Goal: Task Accomplishment & Management: Manage account settings

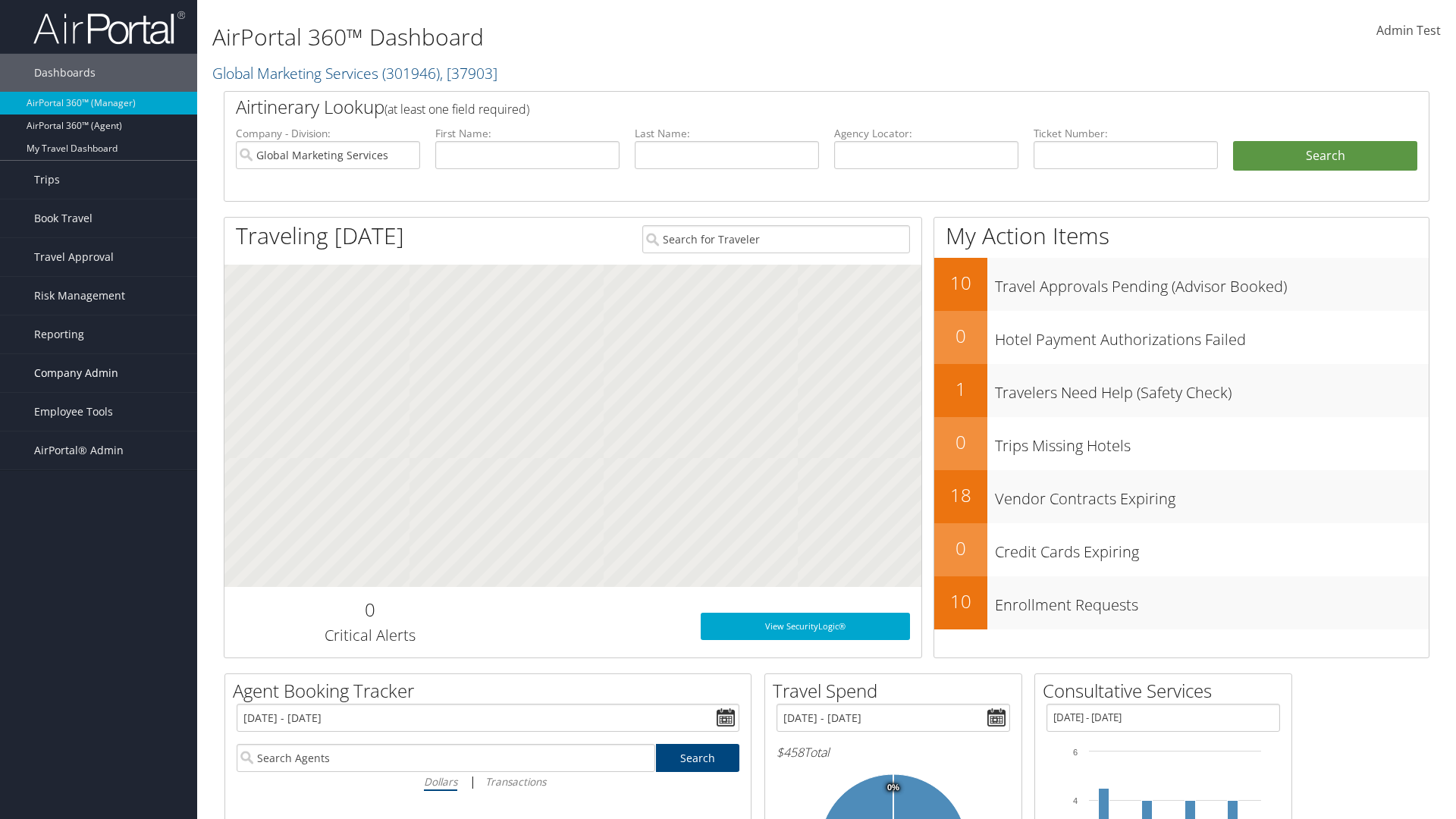
click at [99, 373] on span "Company Admin" at bounding box center [76, 373] width 84 height 38
click at [0, 0] on link "People" at bounding box center [0, 0] width 0 height 0
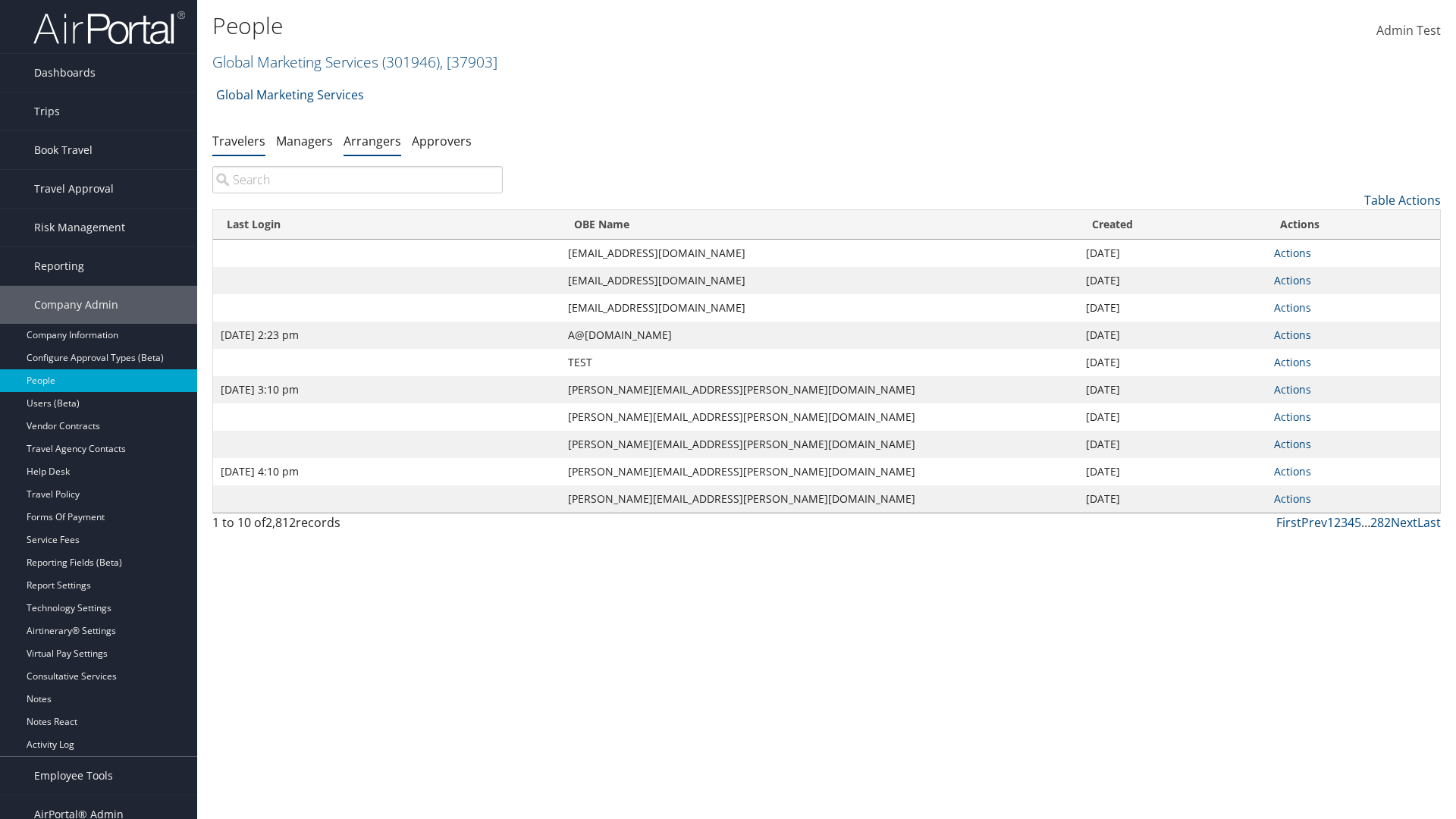
click at [372, 141] on link "Arrangers" at bounding box center [371, 141] width 57 height 16
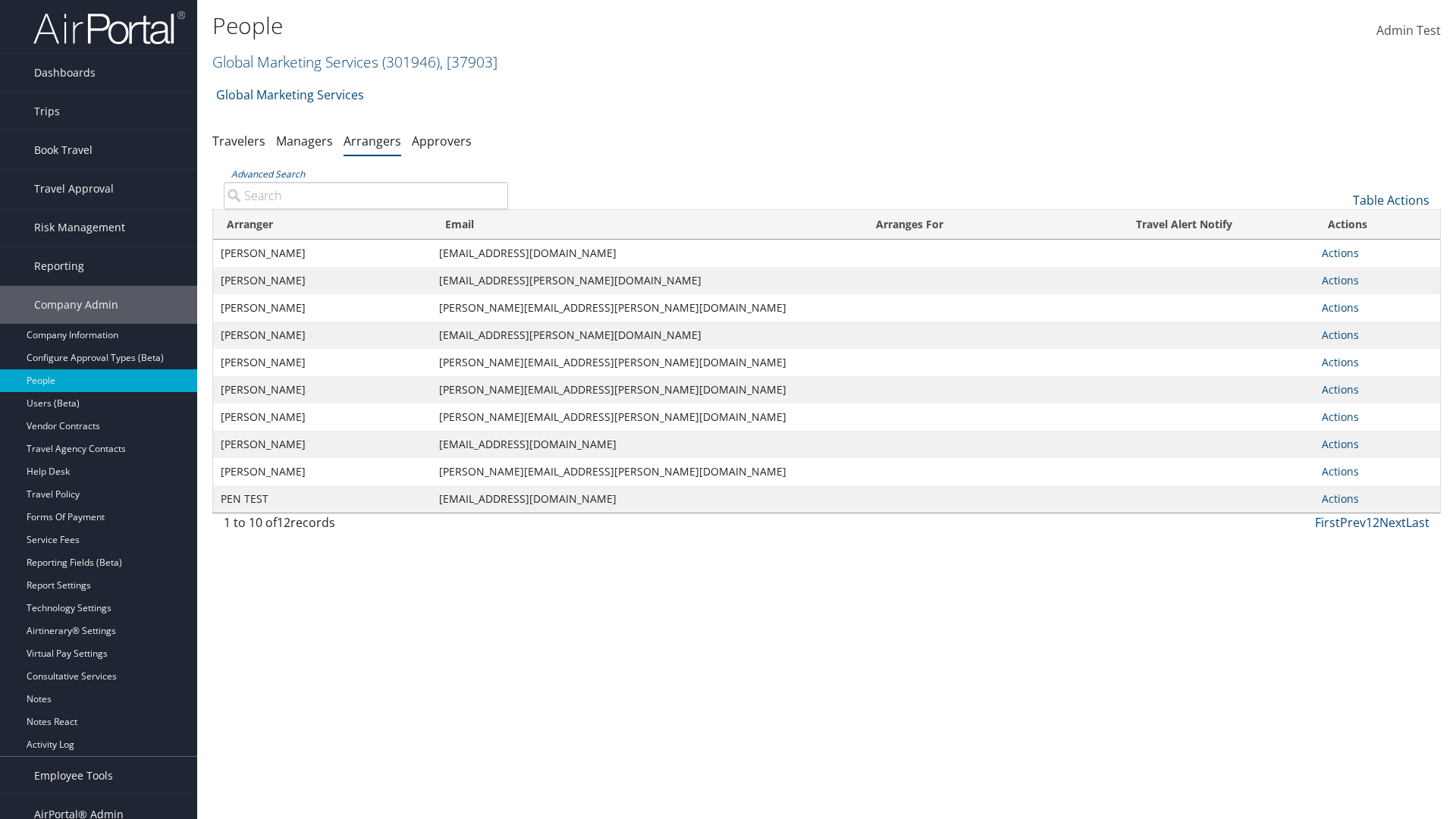
click at [366, 195] on input "Advanced Search" at bounding box center [365, 195] width 284 height 27
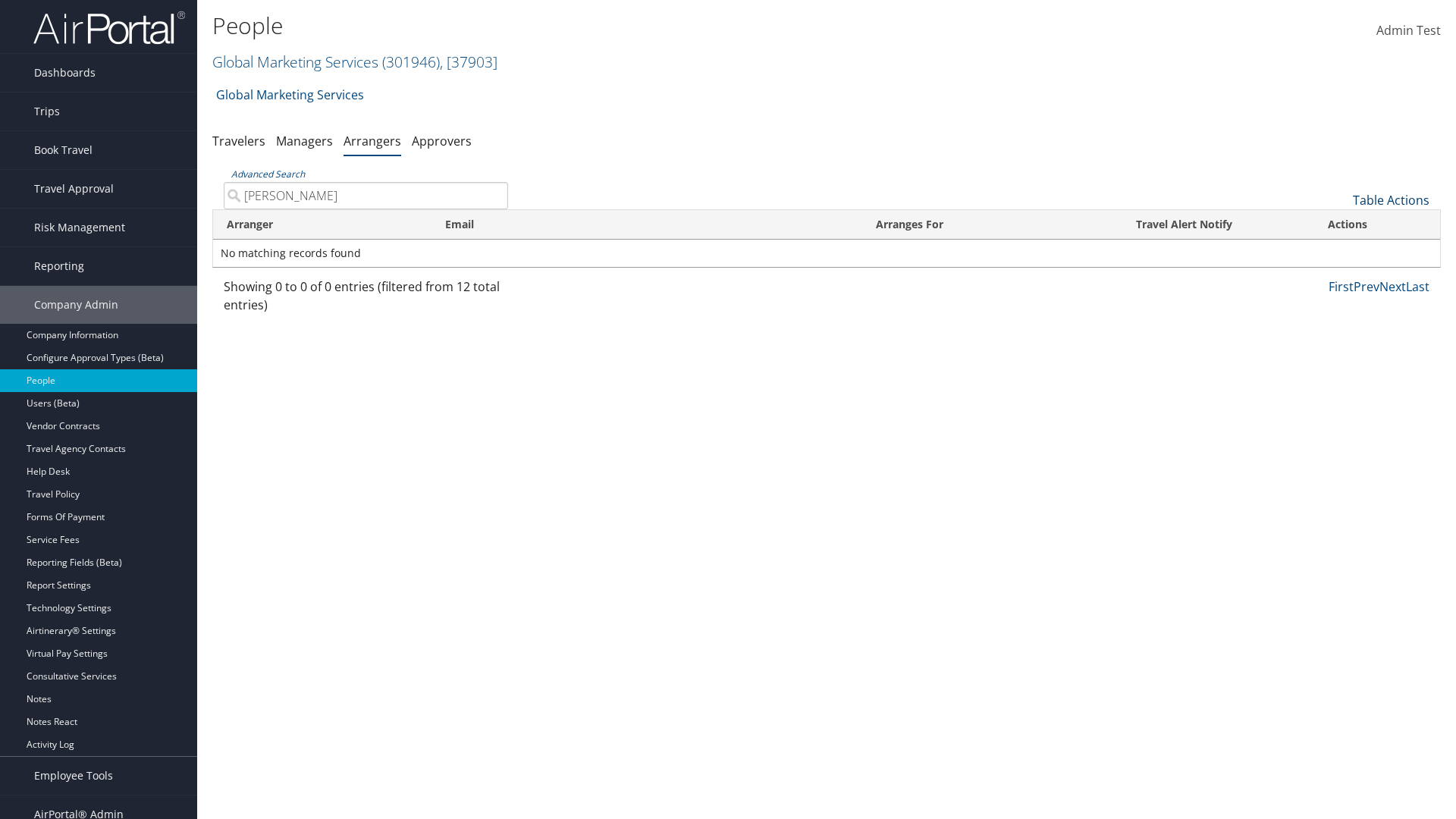
type input "[PERSON_NAME]"
click at [1391, 201] on link "Table Actions" at bounding box center [1391, 200] width 76 height 16
click at [1340, 223] on link "Add An Arranger" at bounding box center [1341, 223] width 200 height 25
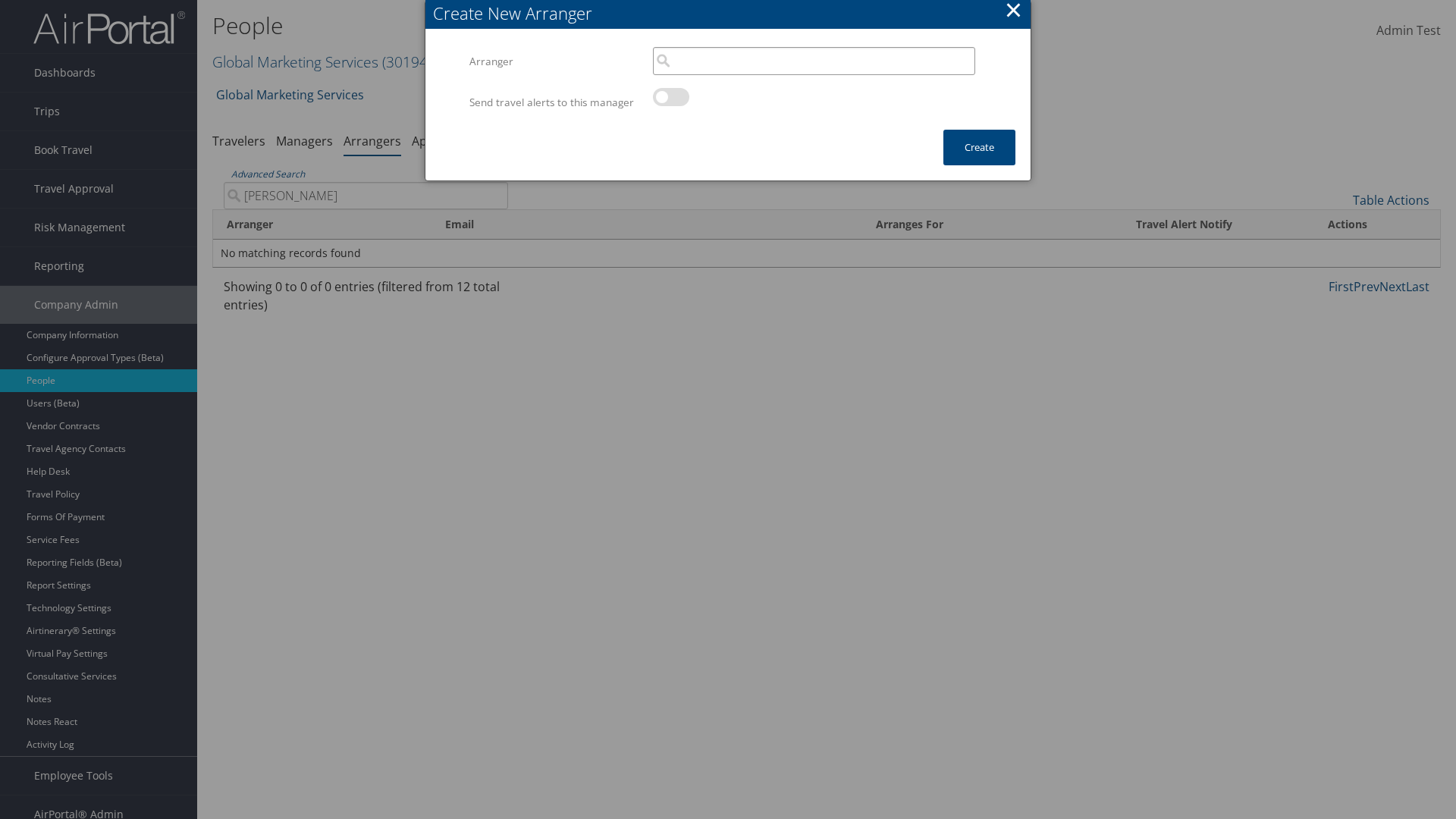
click at [813, 61] on input "search" at bounding box center [813, 61] width 322 height 28
type input "[PERSON_NAME]"
click at [979, 163] on button "Create" at bounding box center [979, 147] width 72 height 35
